Goal: Information Seeking & Learning: Learn about a topic

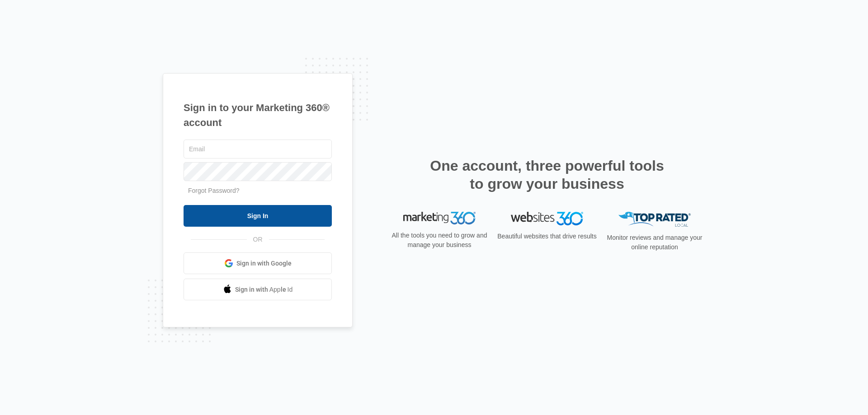
type input "[PERSON_NAME][EMAIL_ADDRESS][DOMAIN_NAME]"
click at [243, 217] on input "Sign In" at bounding box center [258, 216] width 148 height 22
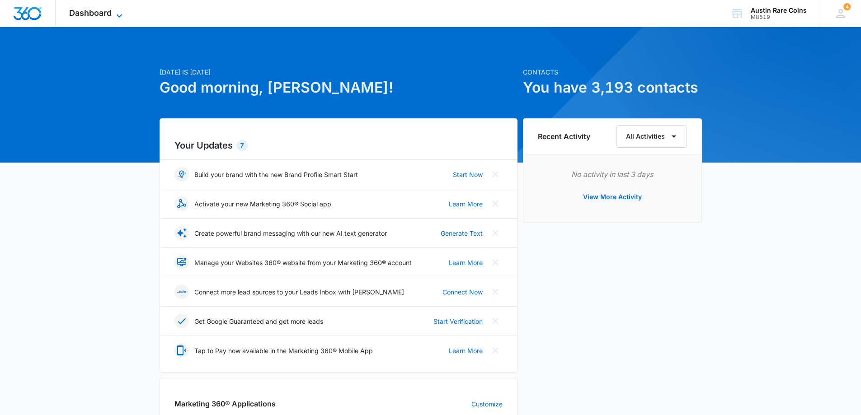
click at [108, 12] on span "Dashboard" at bounding box center [90, 12] width 42 height 9
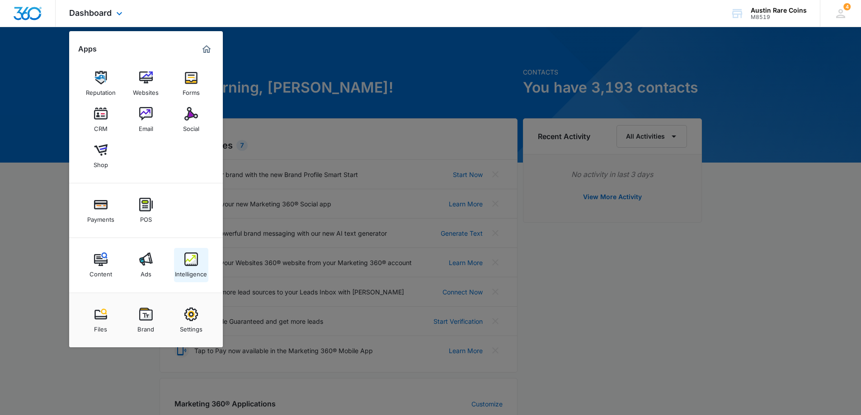
click at [191, 259] on img at bounding box center [191, 260] width 14 height 14
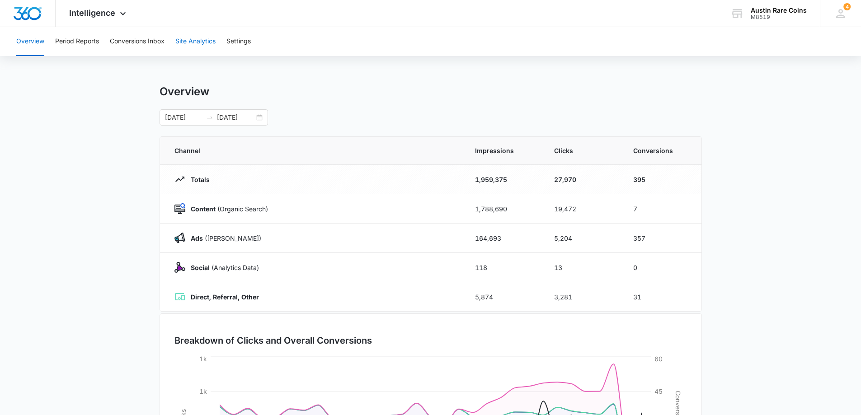
click at [196, 39] on button "Site Analytics" at bounding box center [195, 41] width 40 height 29
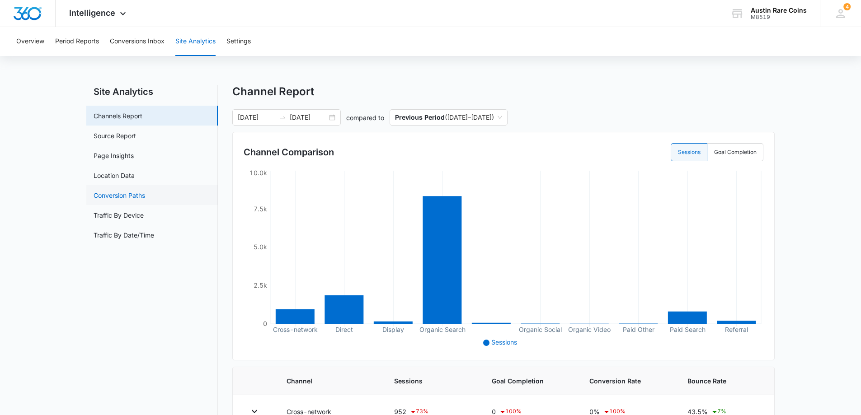
click at [123, 193] on link "Conversion Paths" at bounding box center [120, 195] width 52 height 9
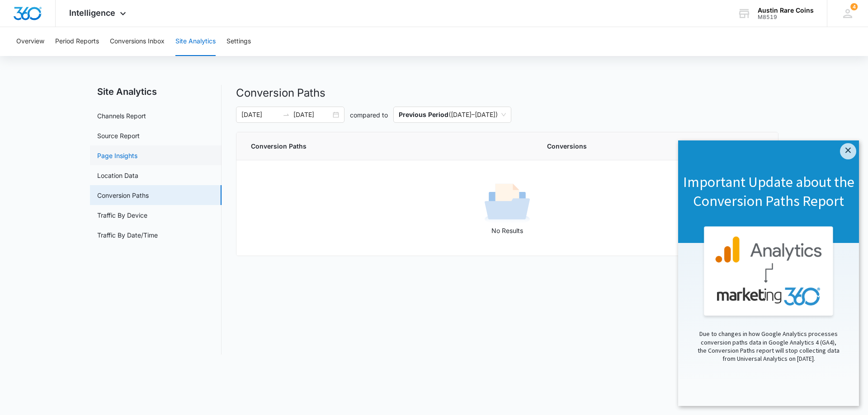
click at [125, 158] on link "Page Insights" at bounding box center [117, 155] width 40 height 9
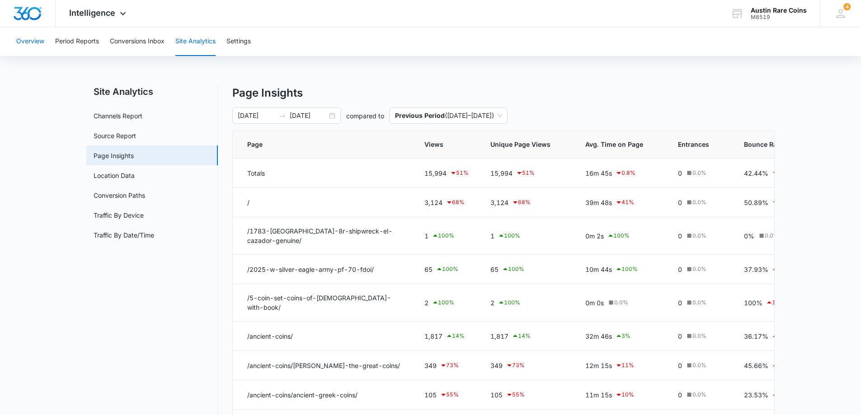
click at [33, 42] on button "Overview" at bounding box center [30, 41] width 28 height 29
